Goal: Task Accomplishment & Management: Manage account settings

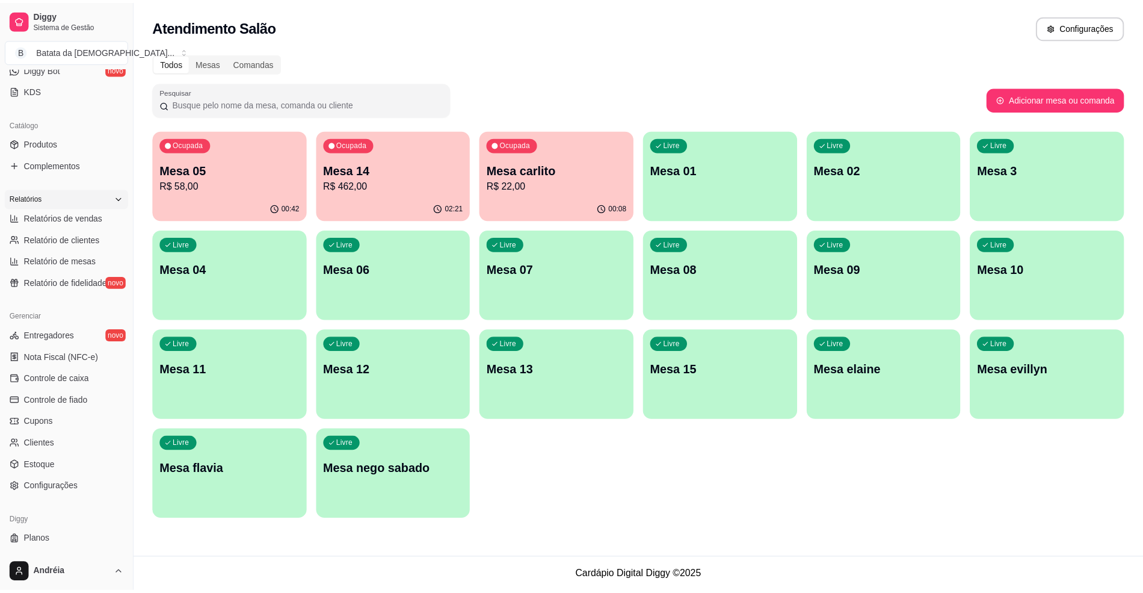
scroll to position [273, 0]
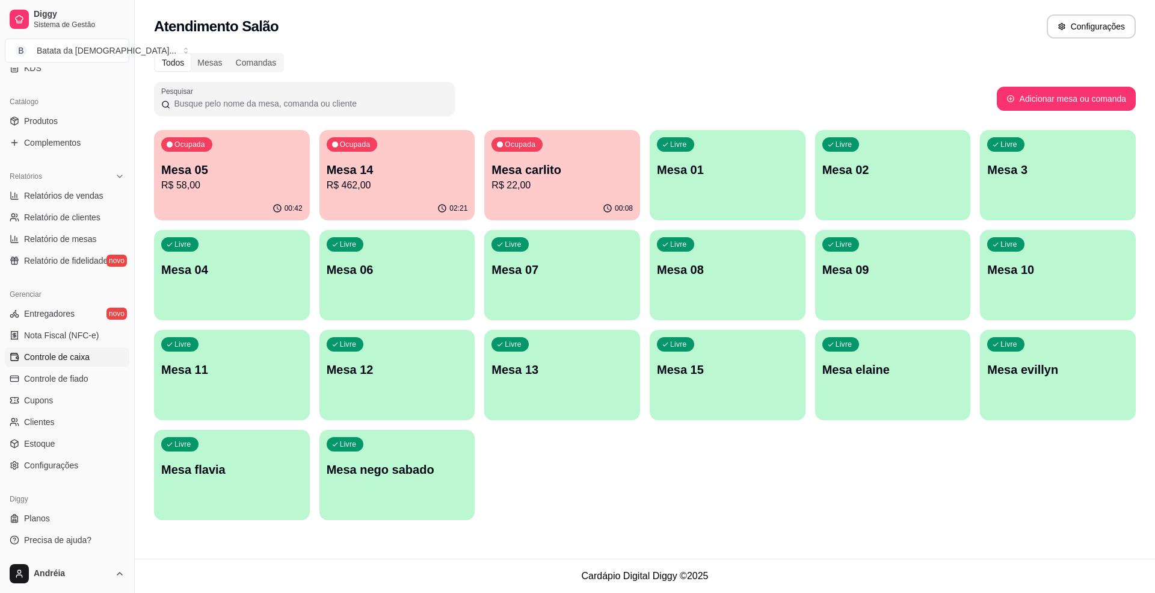
click at [77, 364] on link "Controle de caixa" at bounding box center [67, 356] width 125 height 19
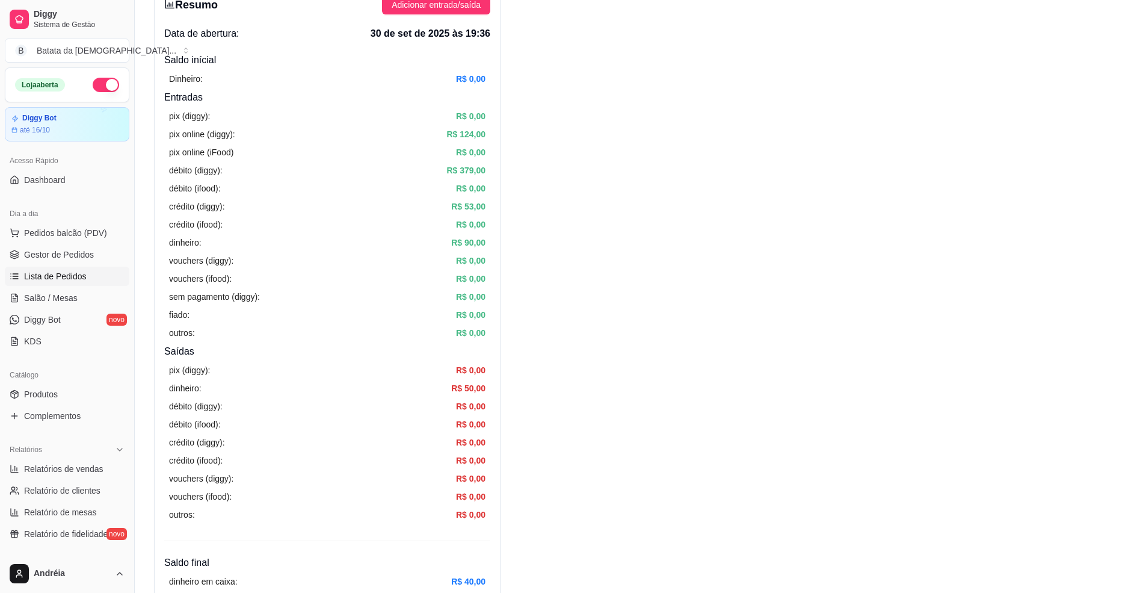
click at [105, 276] on link "Lista de Pedidos" at bounding box center [67, 275] width 125 height 19
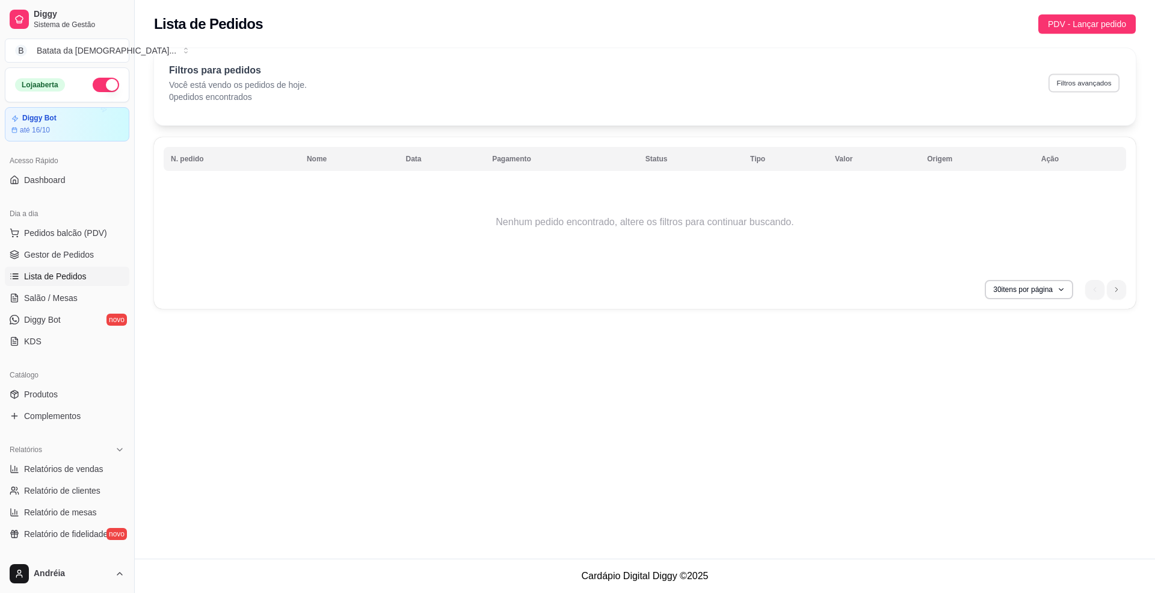
click at [1072, 82] on button "Filtros avançados" at bounding box center [1084, 82] width 71 height 19
select select "0"
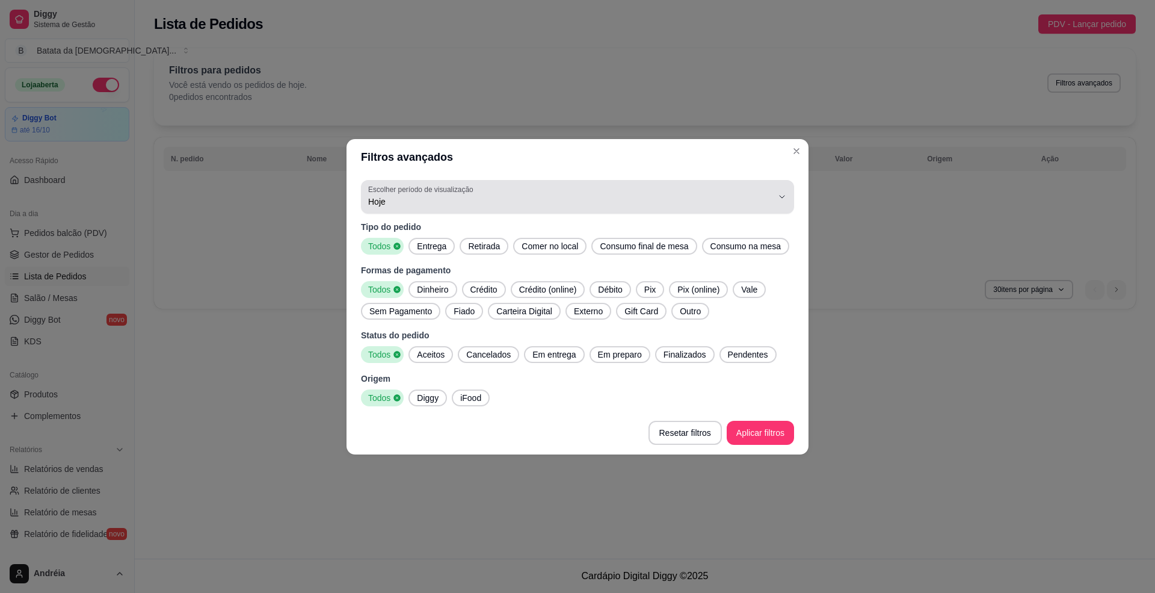
click at [706, 205] on span "Hoje" at bounding box center [570, 202] width 404 height 12
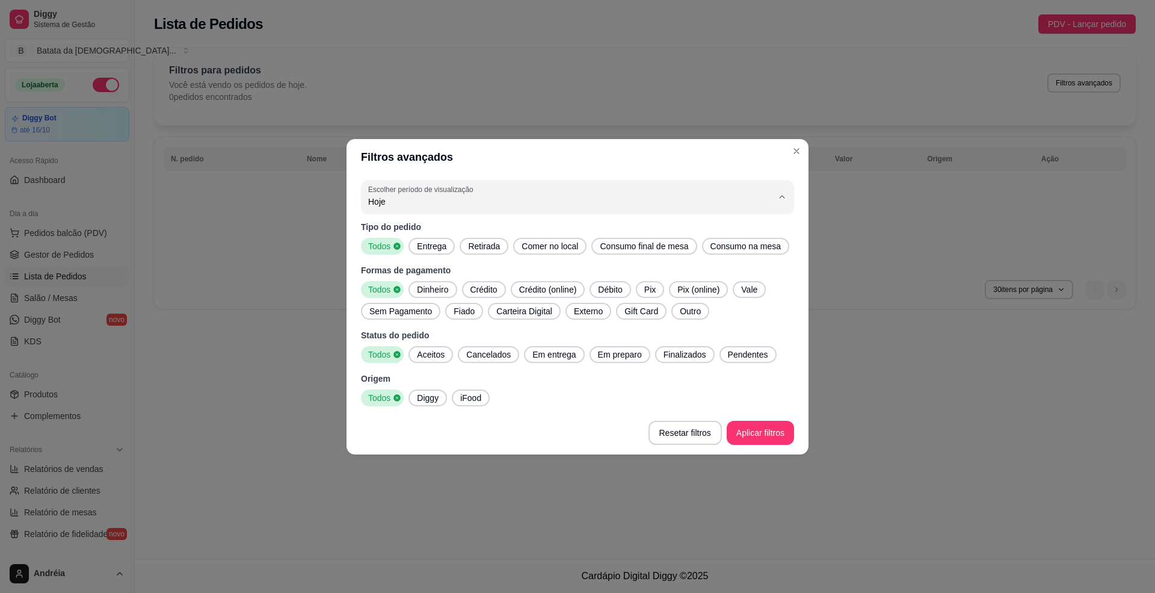
click at [631, 244] on span "Ontem" at bounding box center [572, 249] width 386 height 11
type input "1"
select select "1"
click at [783, 449] on footer "Resetar filtros Aplicar filtros" at bounding box center [577, 432] width 462 height 43
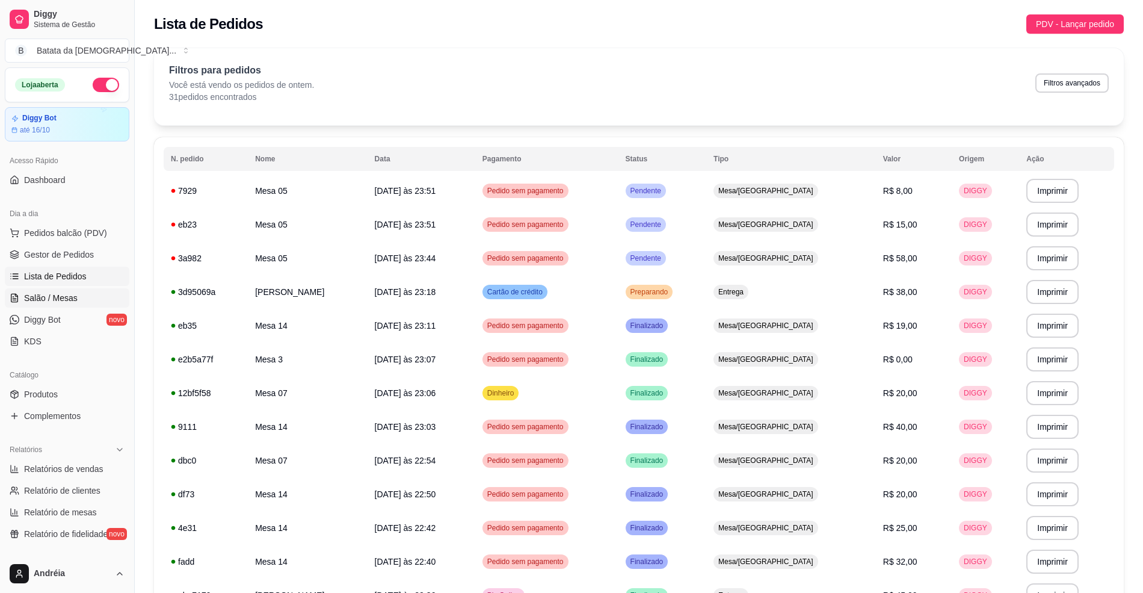
click at [76, 295] on link "Salão / Mesas" at bounding box center [67, 297] width 125 height 19
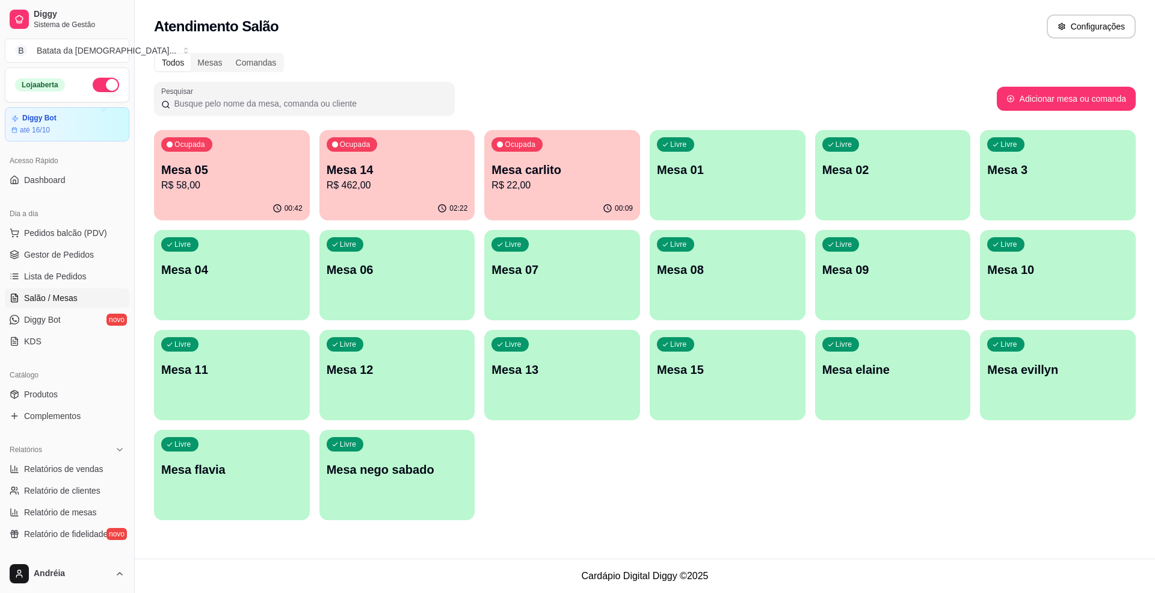
click at [385, 161] on p "Mesa 14" at bounding box center [397, 169] width 141 height 17
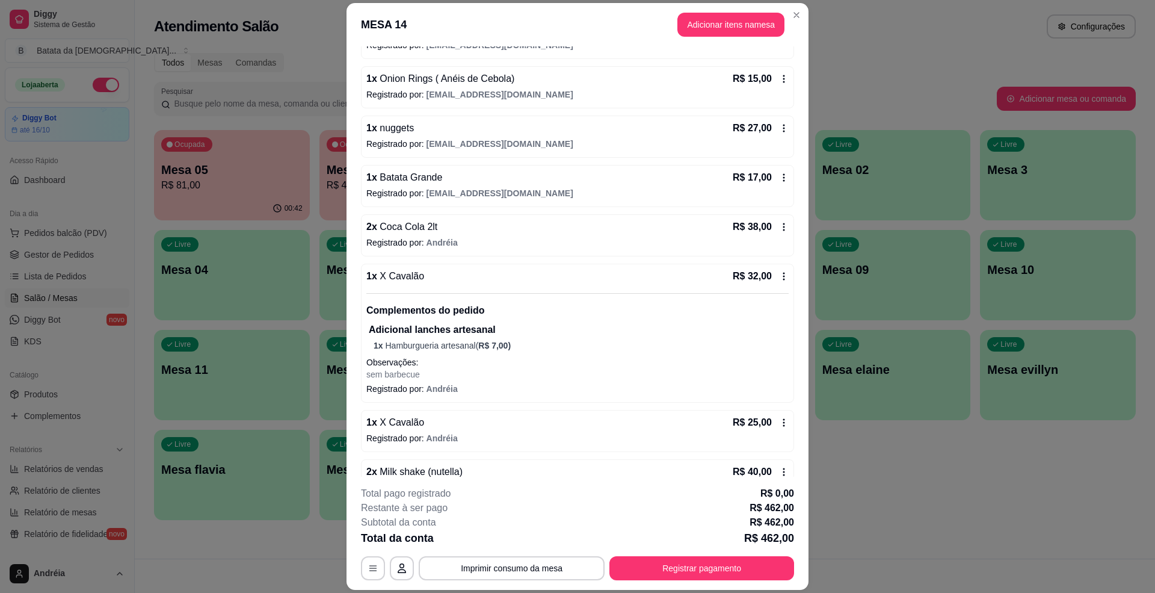
scroll to position [922, 0]
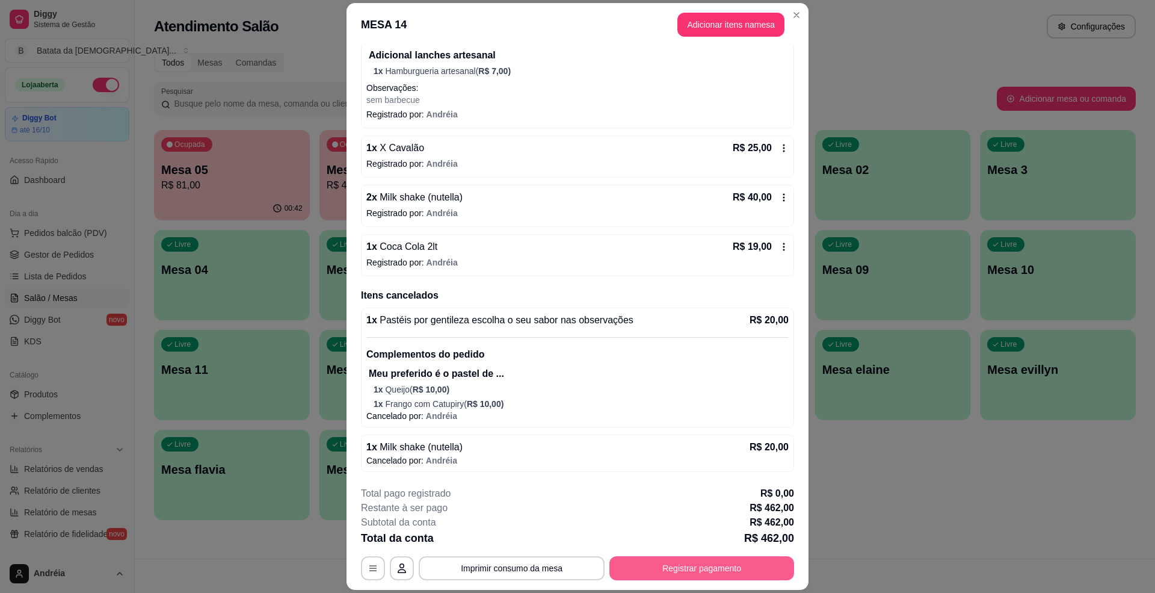
click at [648, 562] on button "Registrar pagamento" at bounding box center [701, 568] width 185 height 24
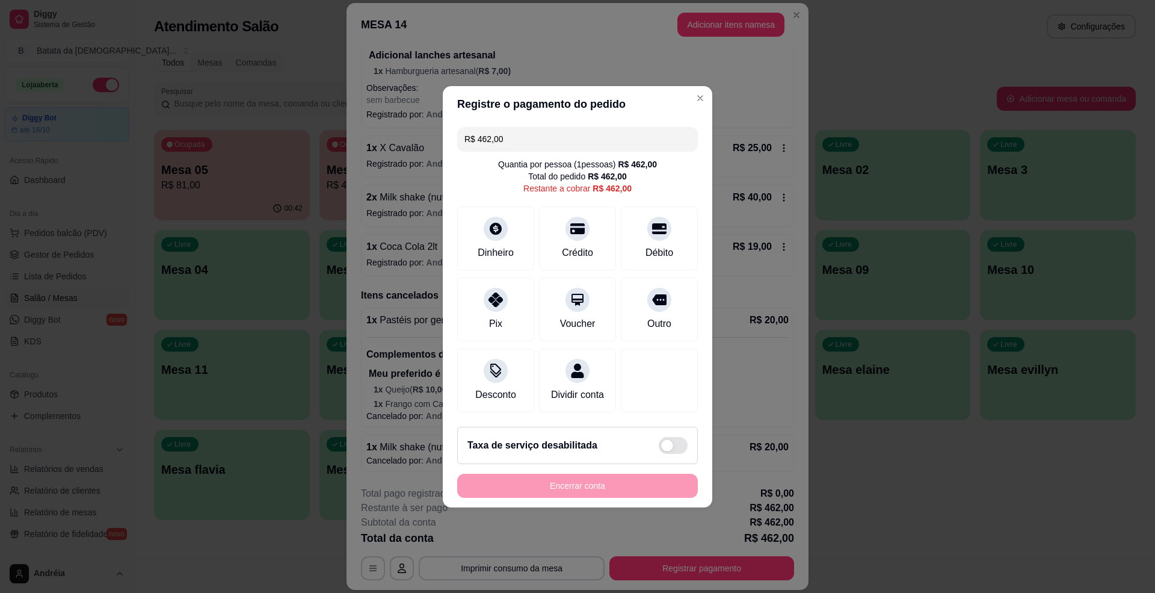
click at [530, 109] on header "Registre o pagamento do pedido" at bounding box center [577, 104] width 269 height 36
drag, startPoint x: 515, startPoint y: 122, endPoint x: 414, endPoint y: 123, distance: 101.1
click at [414, 123] on div "Registre o pagamento do pedido R$ 462,00 Quantia por pessoa ( 1 pessoas) R$ 462…" at bounding box center [577, 296] width 1155 height 593
click at [491, 218] on icon at bounding box center [495, 224] width 13 height 13
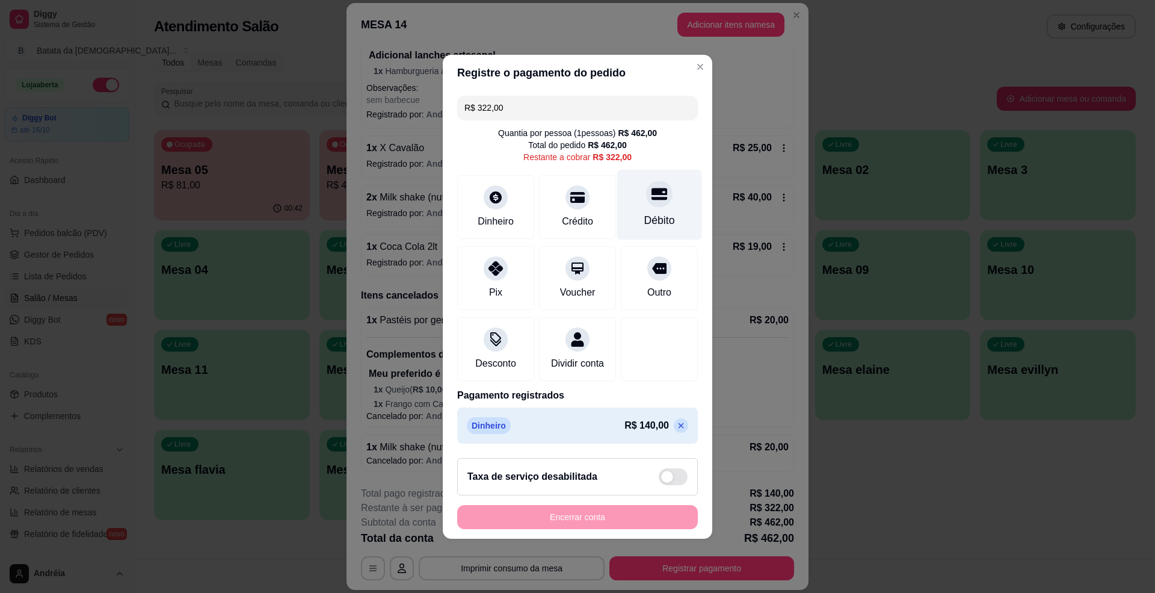
click at [652, 212] on div "Débito" at bounding box center [659, 220] width 31 height 16
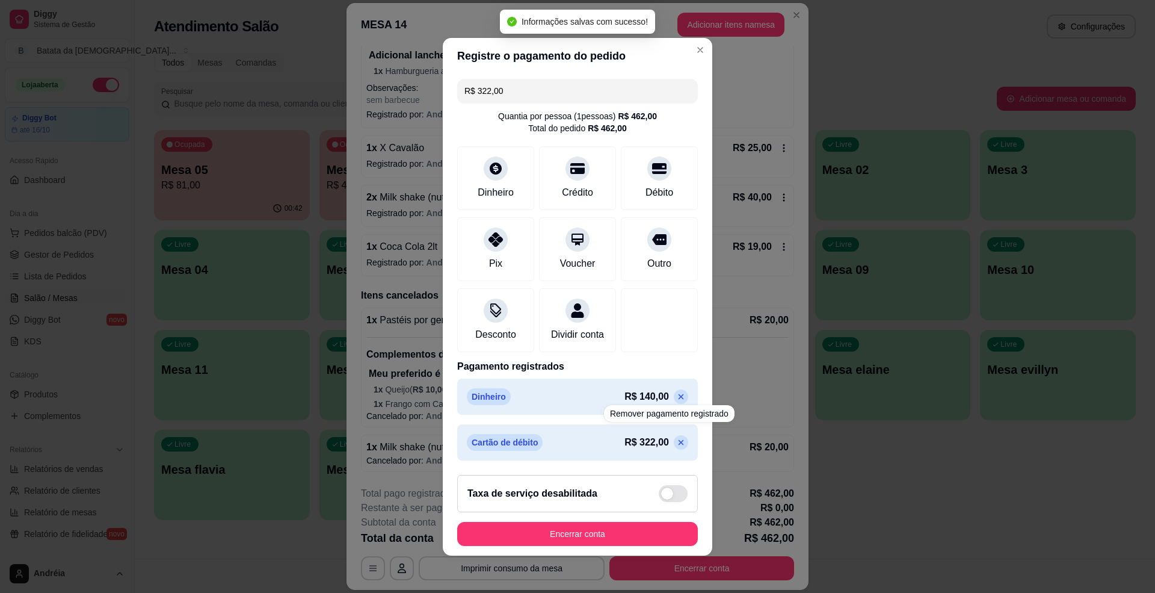
type input "R$ 0,00"
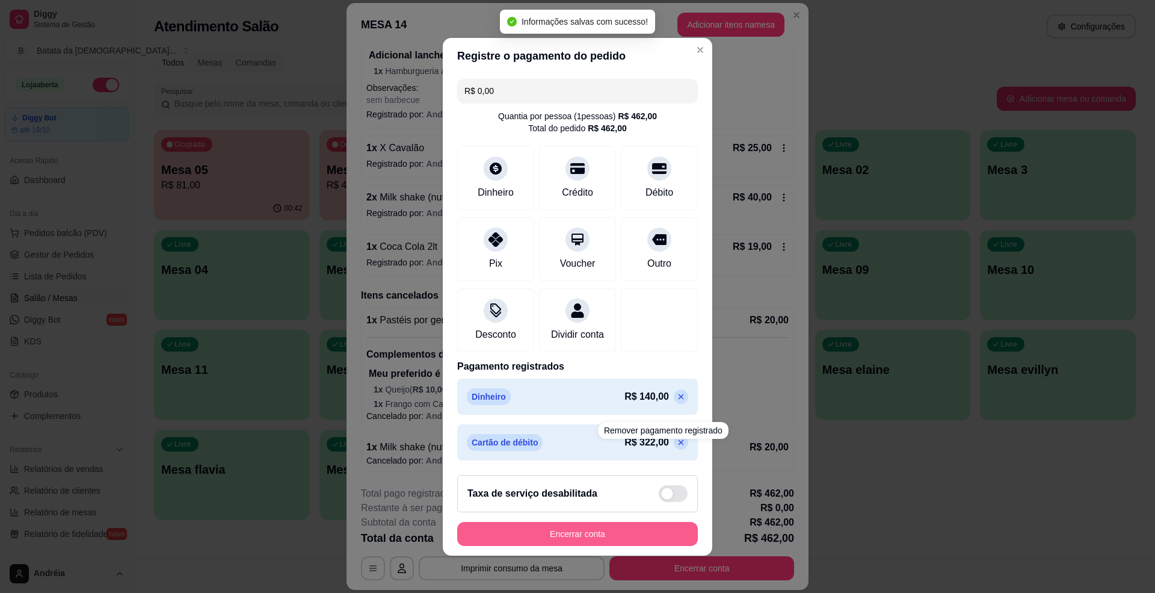
click at [633, 542] on button "Encerrar conta" at bounding box center [577, 534] width 241 height 24
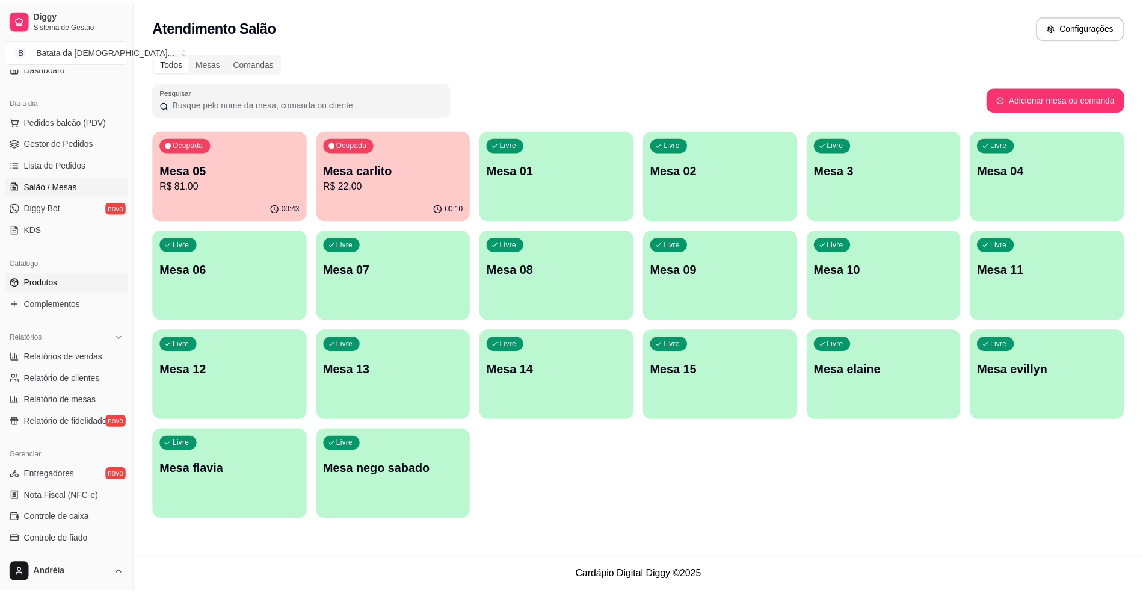
scroll to position [273, 0]
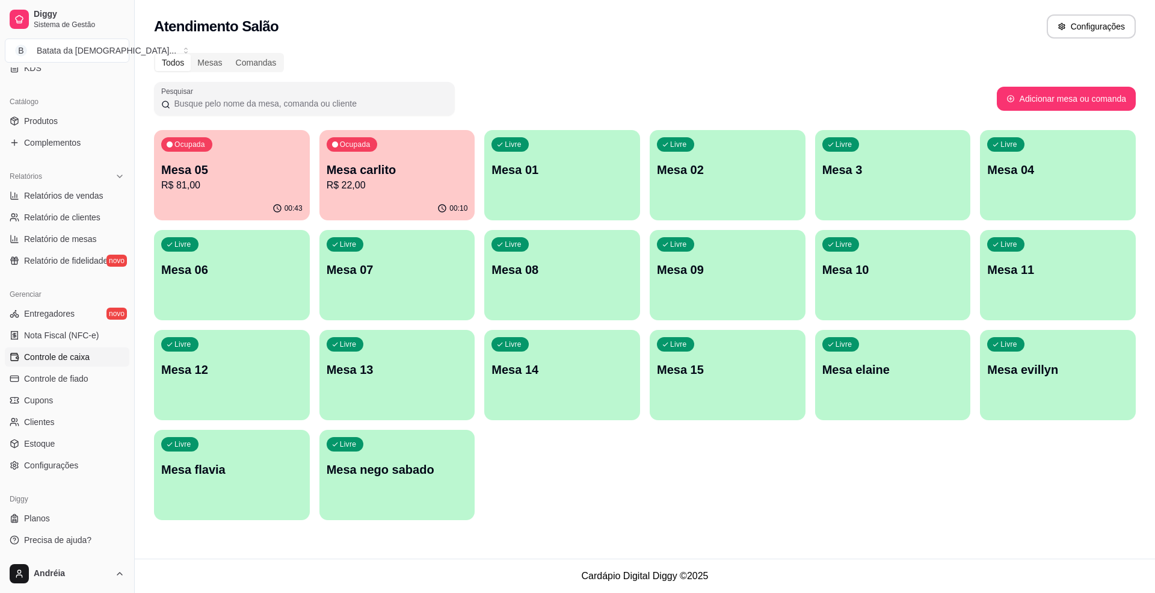
click at [73, 352] on span "Controle de caixa" at bounding box center [57, 357] width 66 height 12
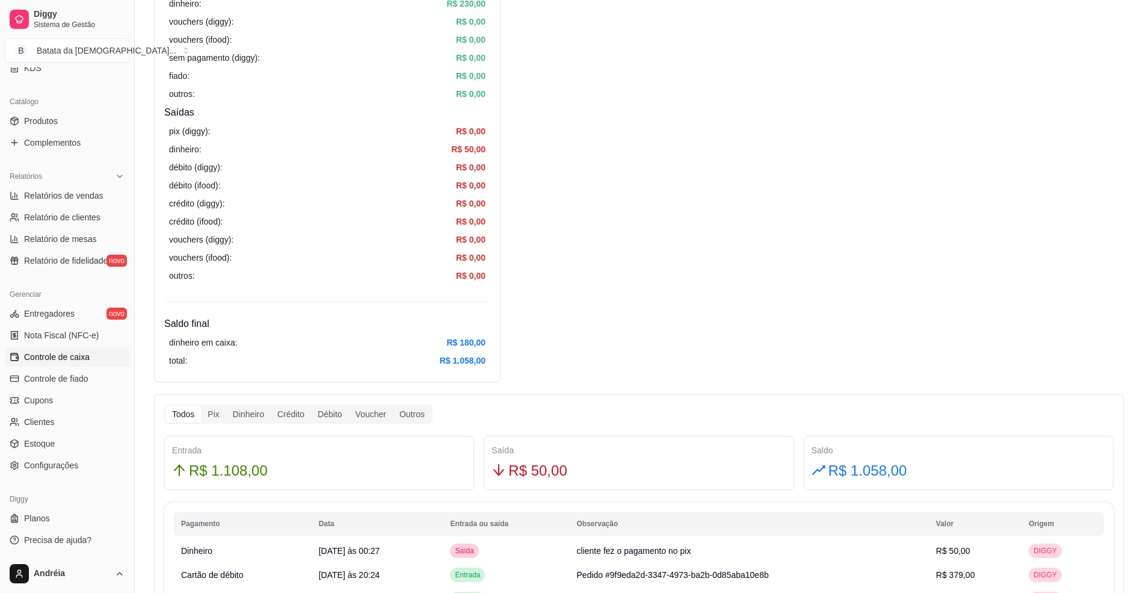
scroll to position [321, 0]
drag, startPoint x: 475, startPoint y: 336, endPoint x: 458, endPoint y: 336, distance: 16.2
click at [458, 336] on article "R$ 180,00" at bounding box center [465, 340] width 39 height 13
click at [493, 336] on div "Resumo Adicionar entrada/saída Data de abertura: 30 de set de 2025 às 19:36 Sal…" at bounding box center [327, 62] width 346 height 636
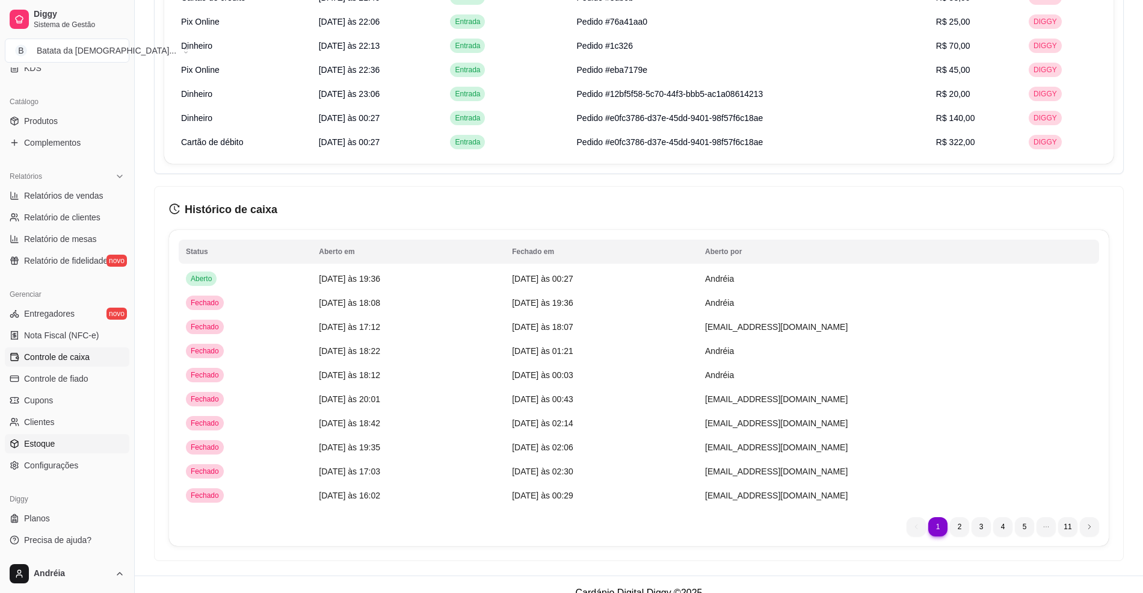
scroll to position [962, 0]
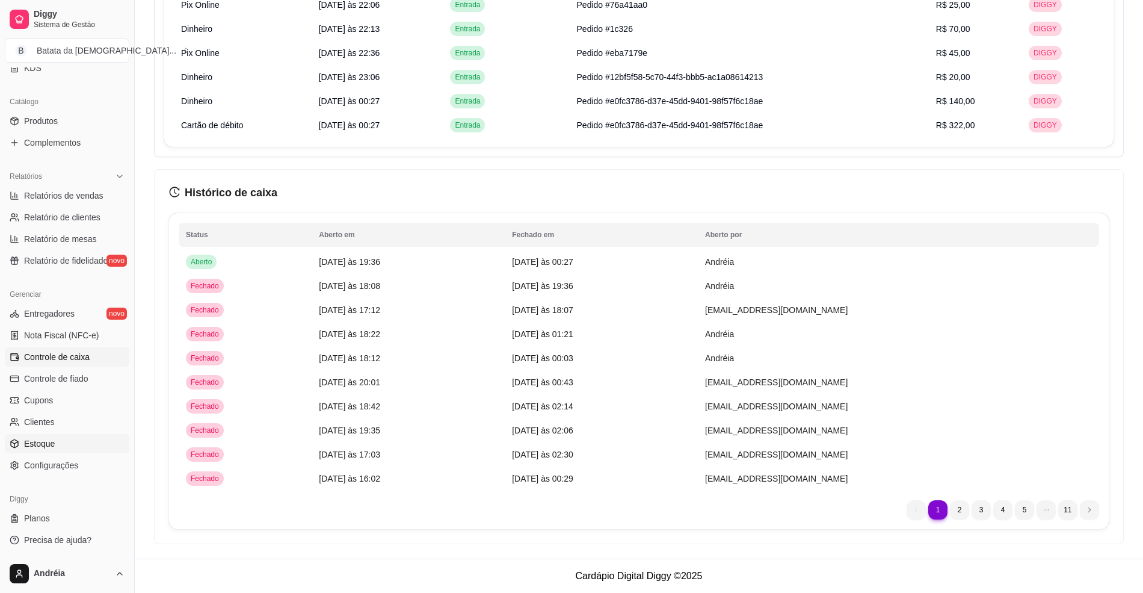
click at [60, 439] on link "Estoque" at bounding box center [67, 443] width 125 height 19
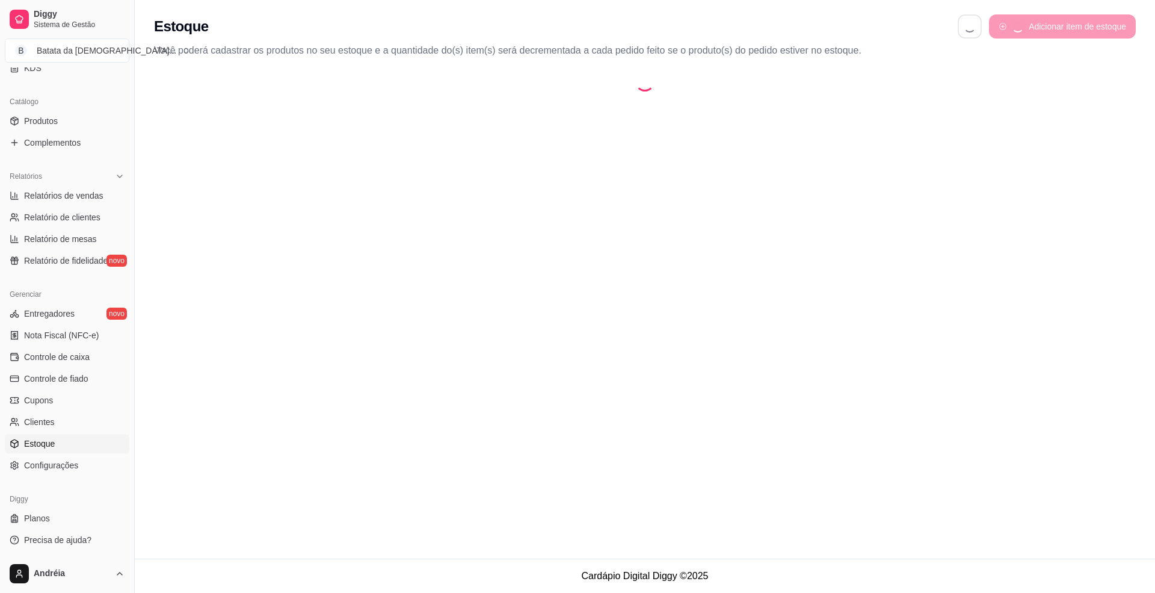
select select "QUANTITY_ORDER"
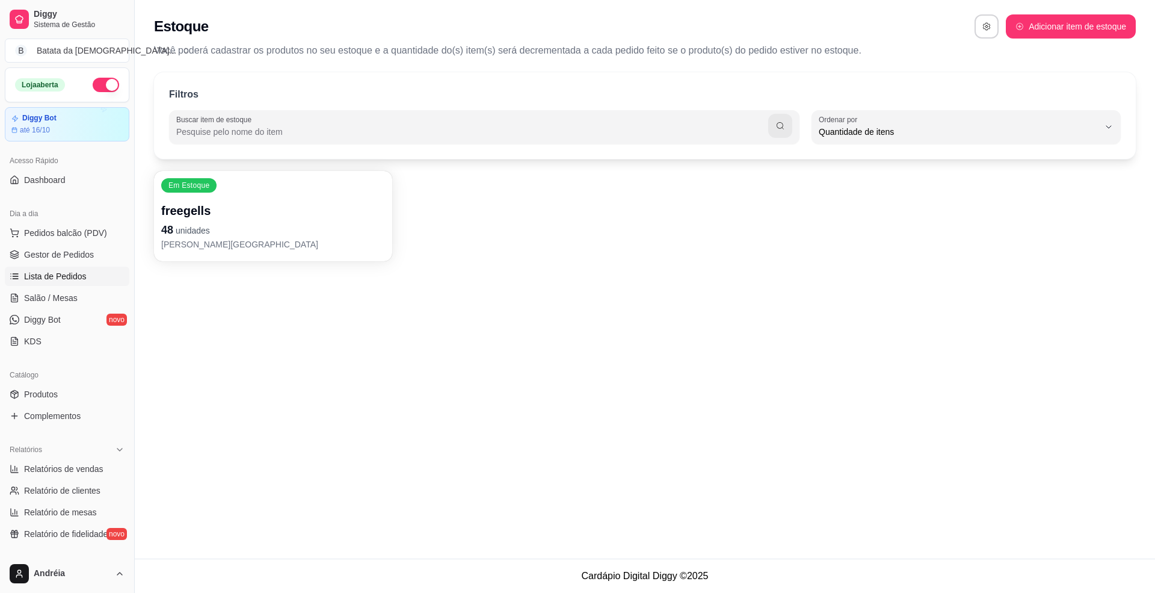
click at [61, 280] on span "Lista de Pedidos" at bounding box center [55, 276] width 63 height 12
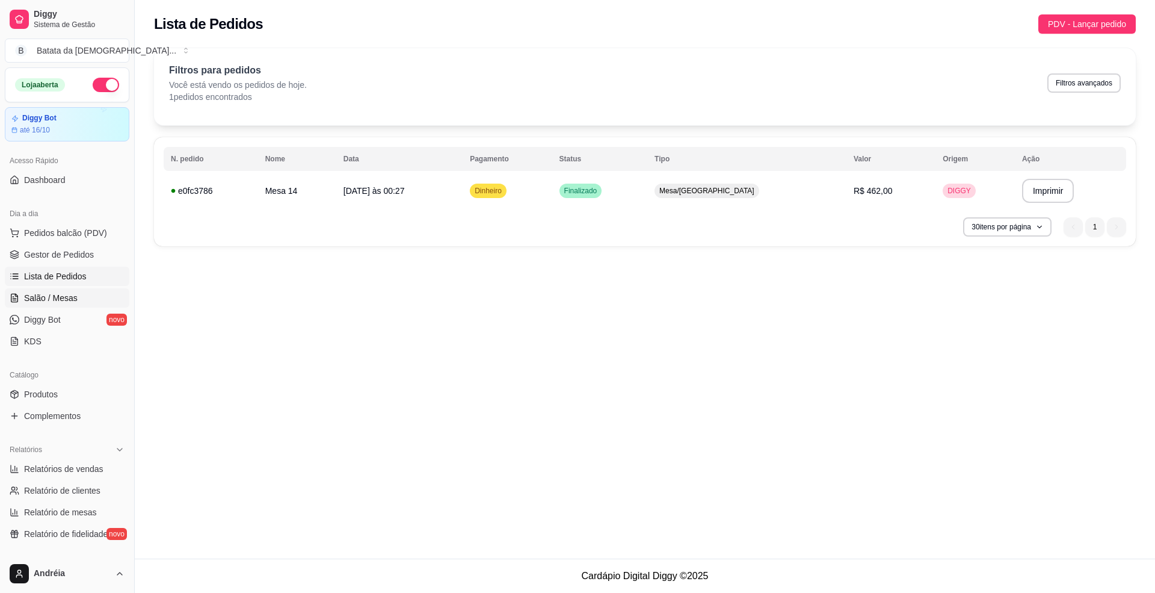
click at [100, 301] on link "Salão / Mesas" at bounding box center [67, 297] width 125 height 19
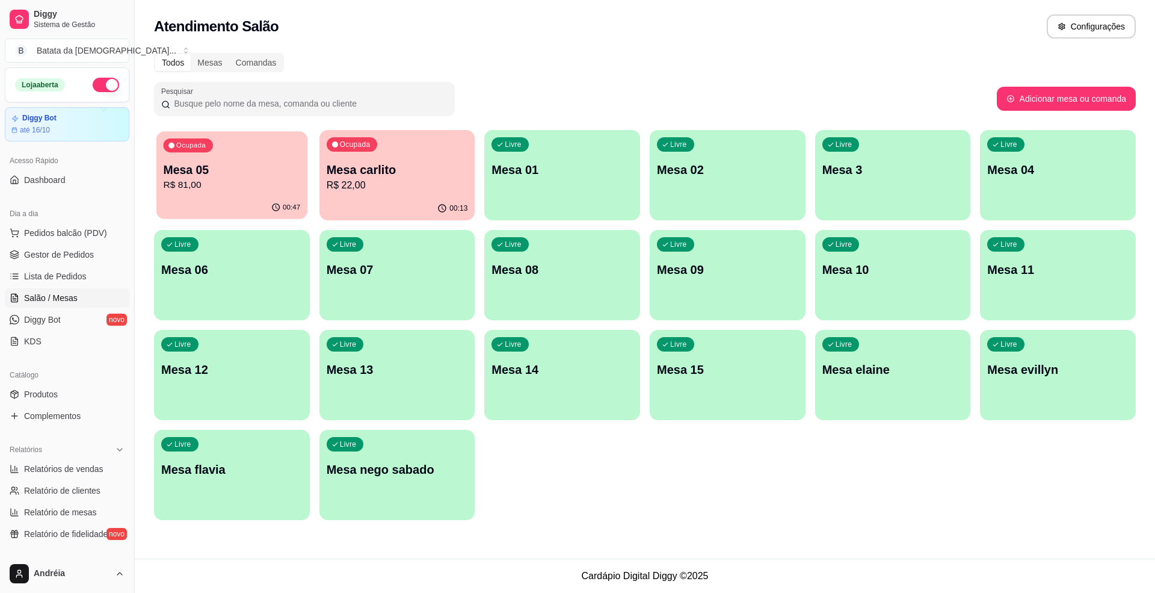
click at [277, 206] on icon "button" at bounding box center [276, 208] width 10 height 10
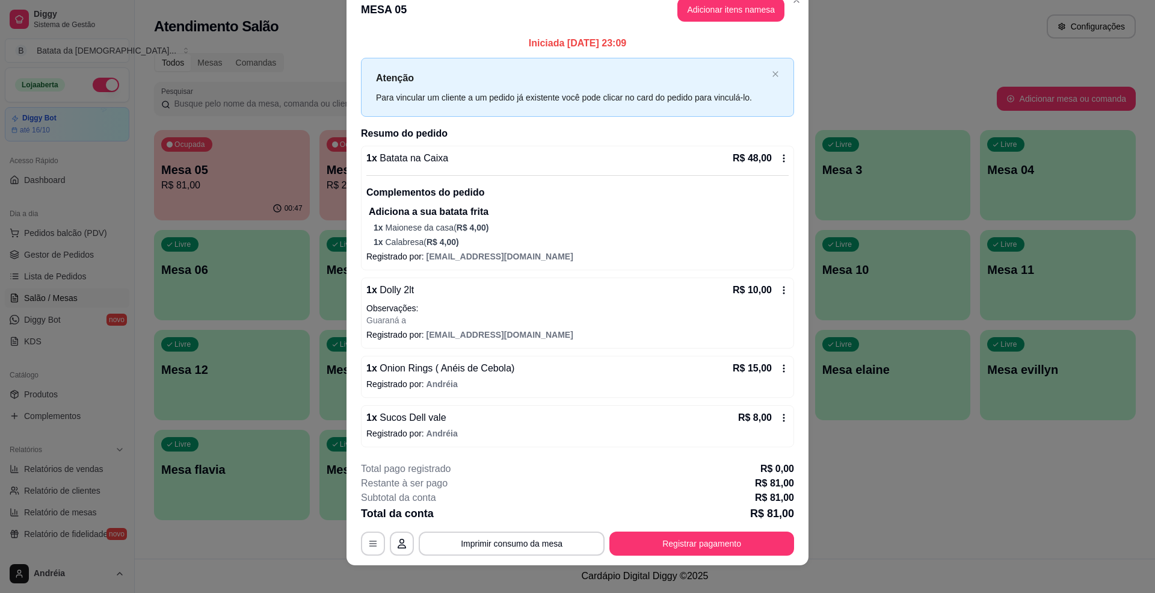
scroll to position [31, 0]
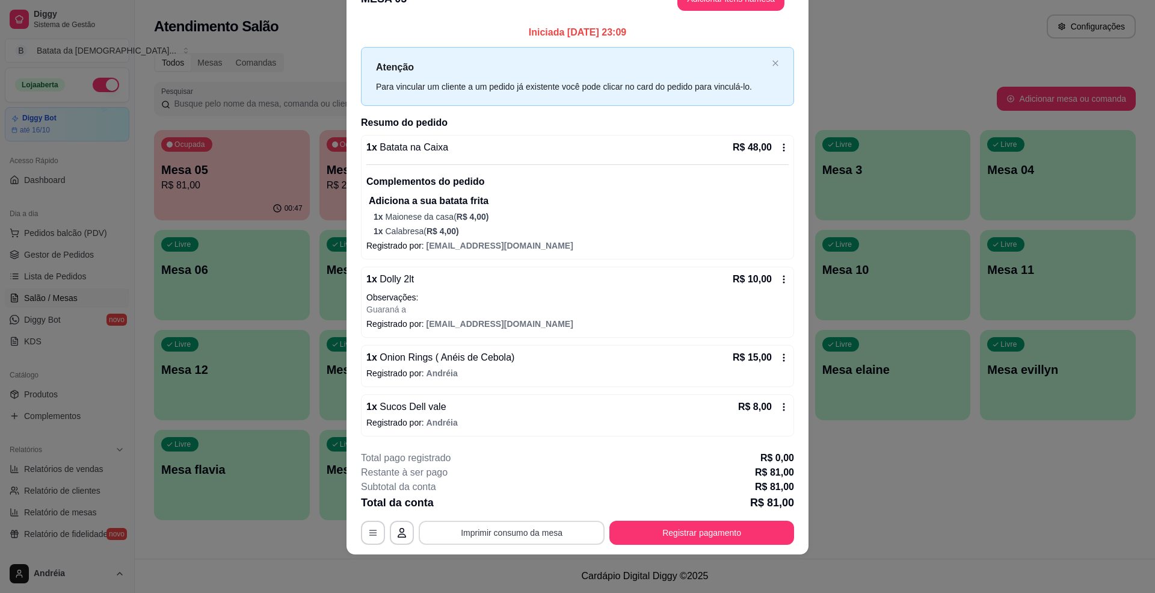
click at [510, 529] on button "Imprimir consumo da mesa" at bounding box center [512, 532] width 186 height 24
click at [698, 539] on button "Registrar pagamento" at bounding box center [701, 532] width 185 height 24
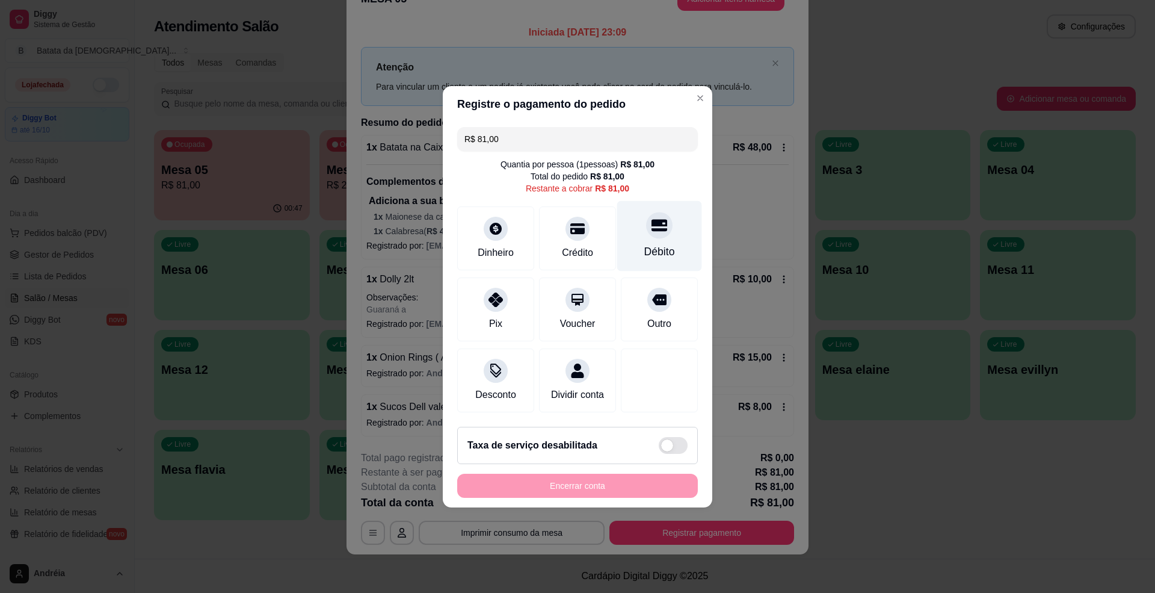
click at [660, 244] on div "Débito" at bounding box center [659, 252] width 31 height 16
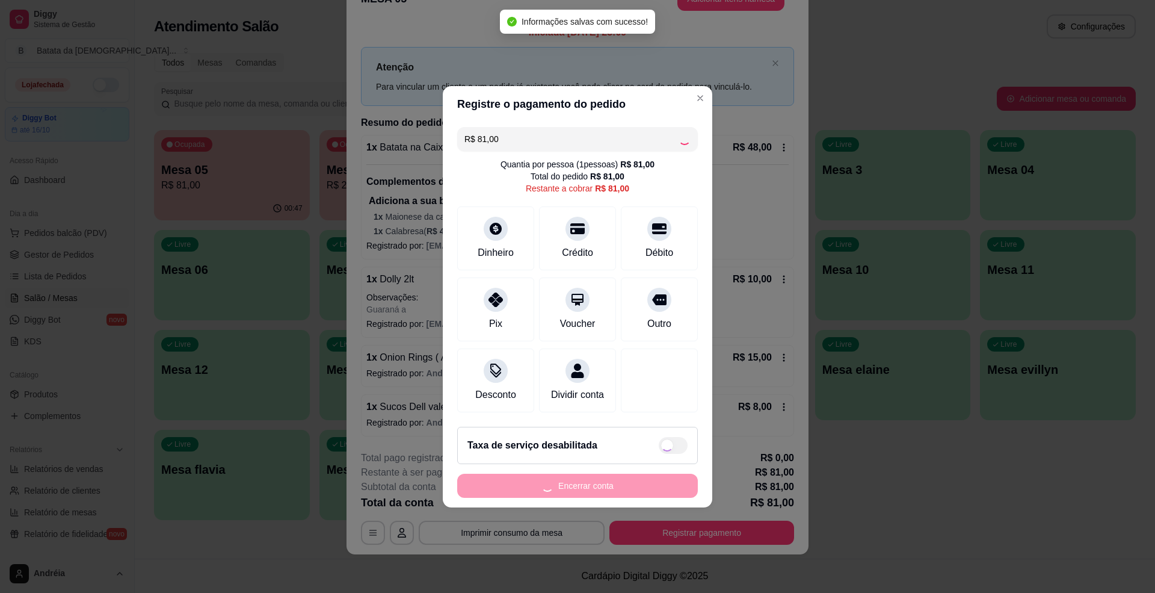
type input "R$ 0,00"
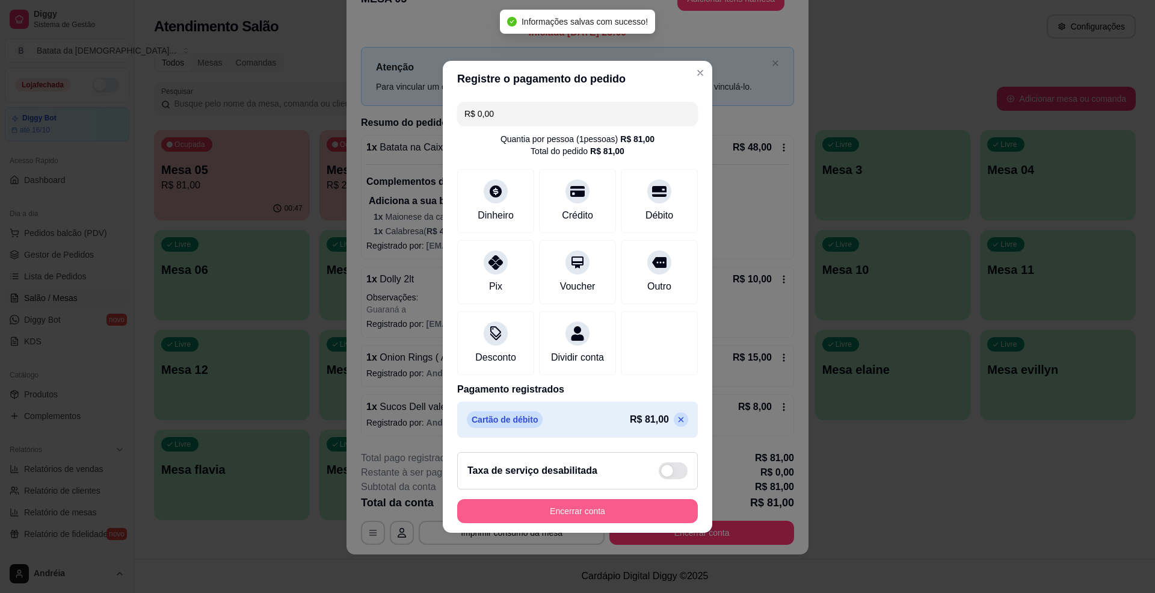
click at [611, 515] on button "Encerrar conta" at bounding box center [577, 511] width 241 height 24
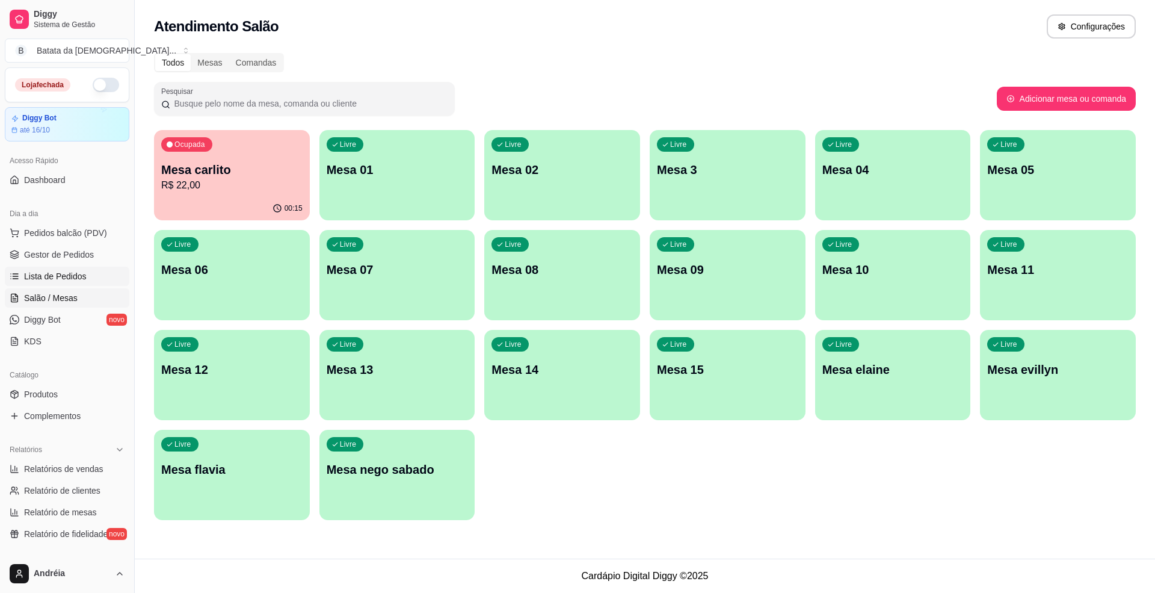
click at [93, 277] on link "Lista de Pedidos" at bounding box center [67, 275] width 125 height 19
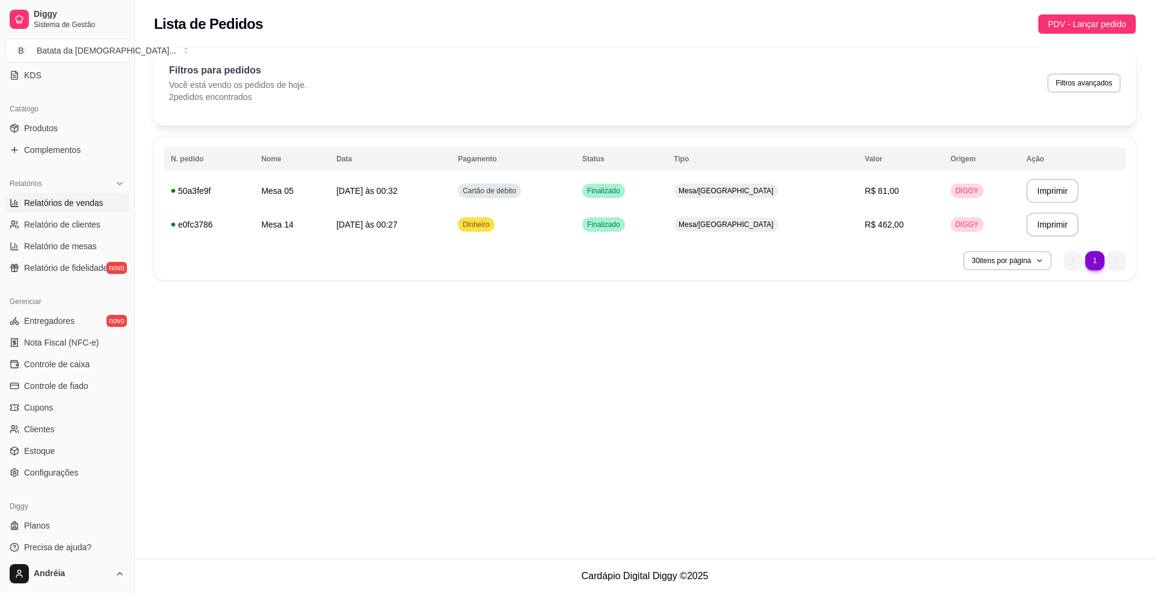
scroll to position [273, 0]
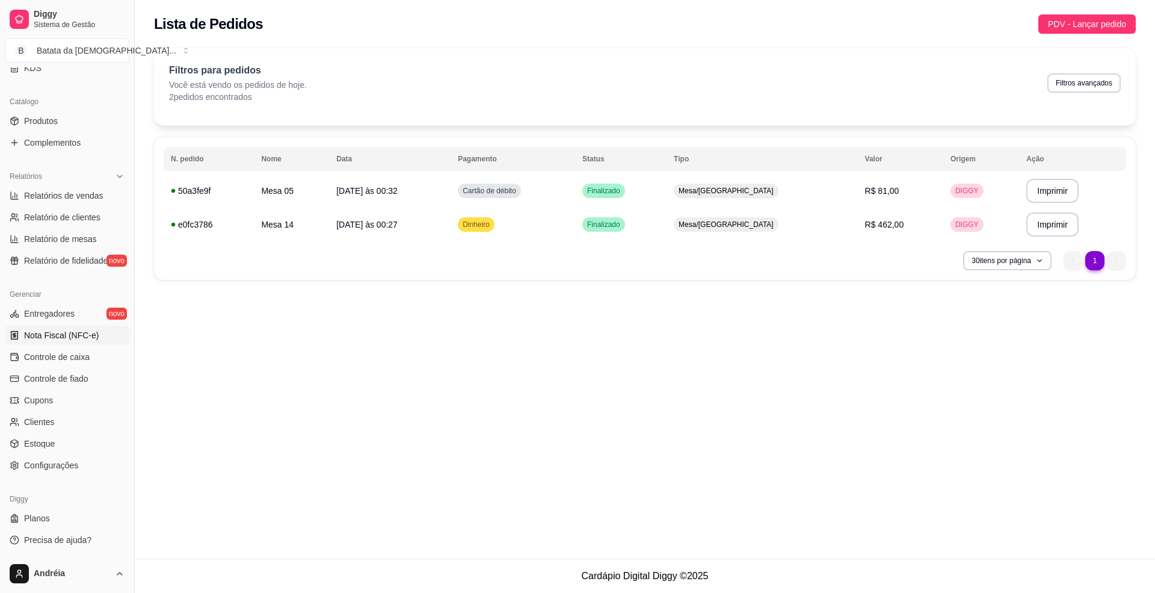
click at [79, 345] on link "Nota Fiscal (NFC-e)" at bounding box center [67, 334] width 125 height 19
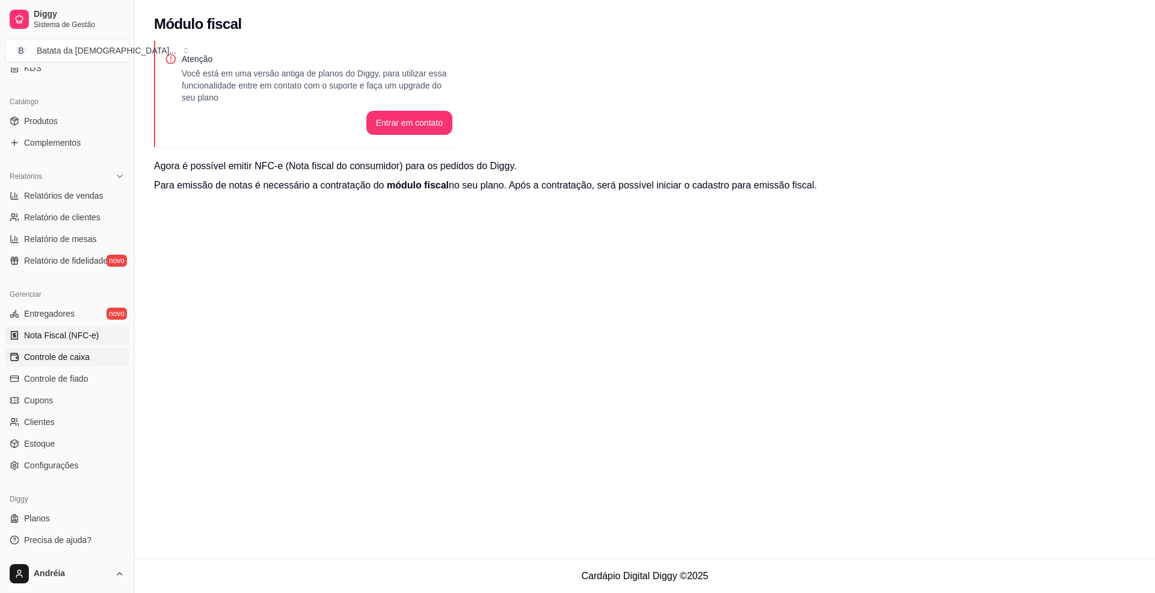
click at [82, 354] on span "Controle de caixa" at bounding box center [57, 357] width 66 height 12
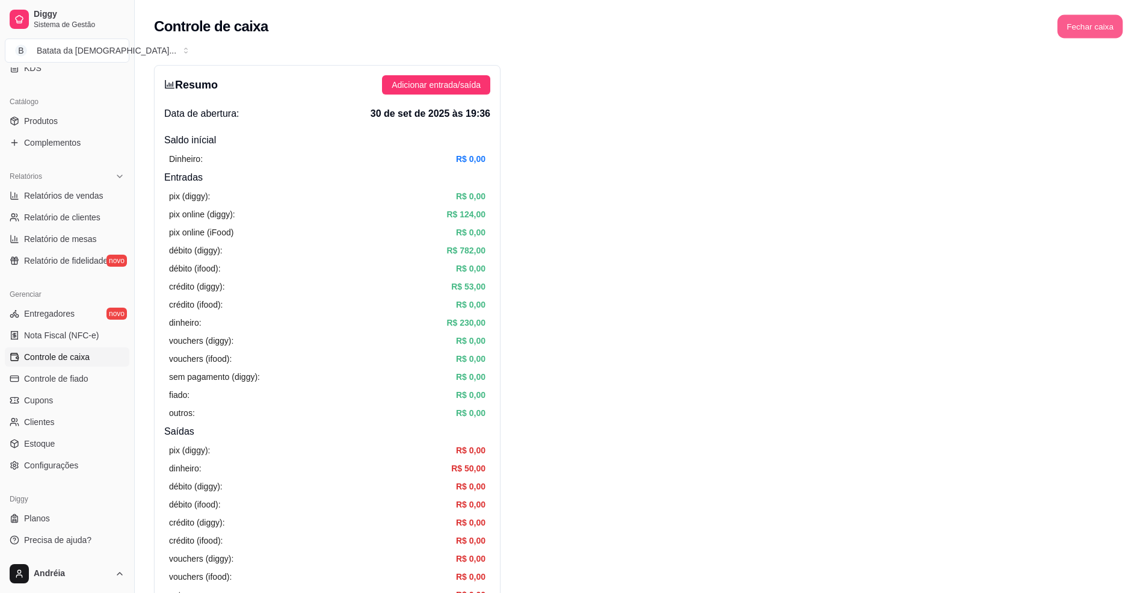
click at [1066, 29] on button "Fechar caixa" at bounding box center [1091, 26] width 66 height 23
click at [1119, 100] on span "Sim" at bounding box center [1123, 106] width 14 height 13
